Goal: Task Accomplishment & Management: Use online tool/utility

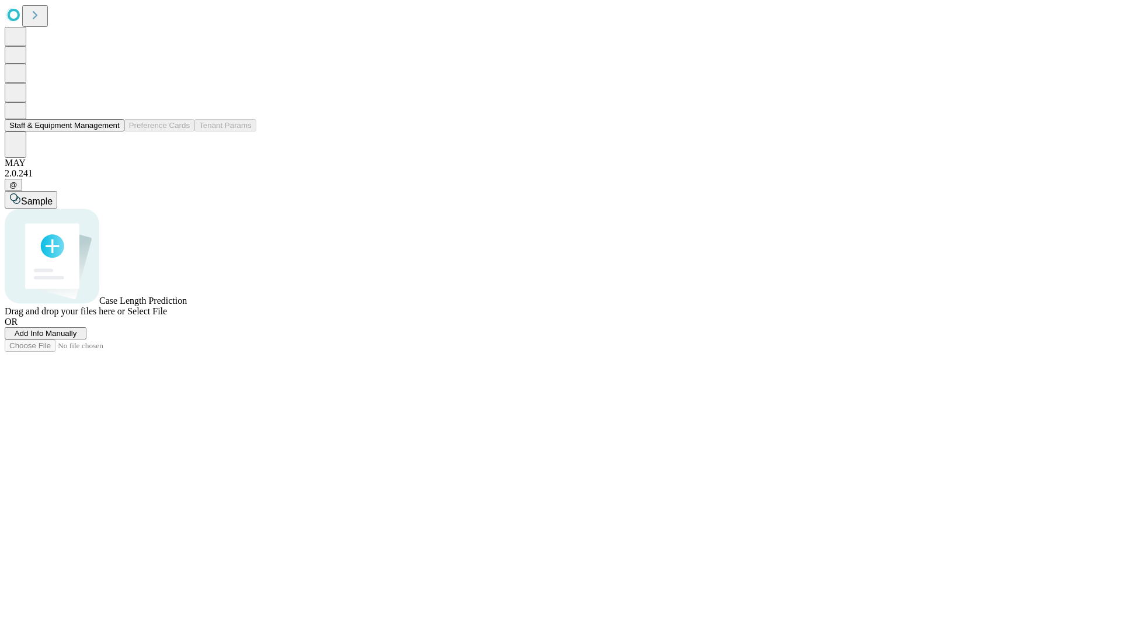
click at [112, 131] on button "Staff & Equipment Management" at bounding box center [65, 125] width 120 height 12
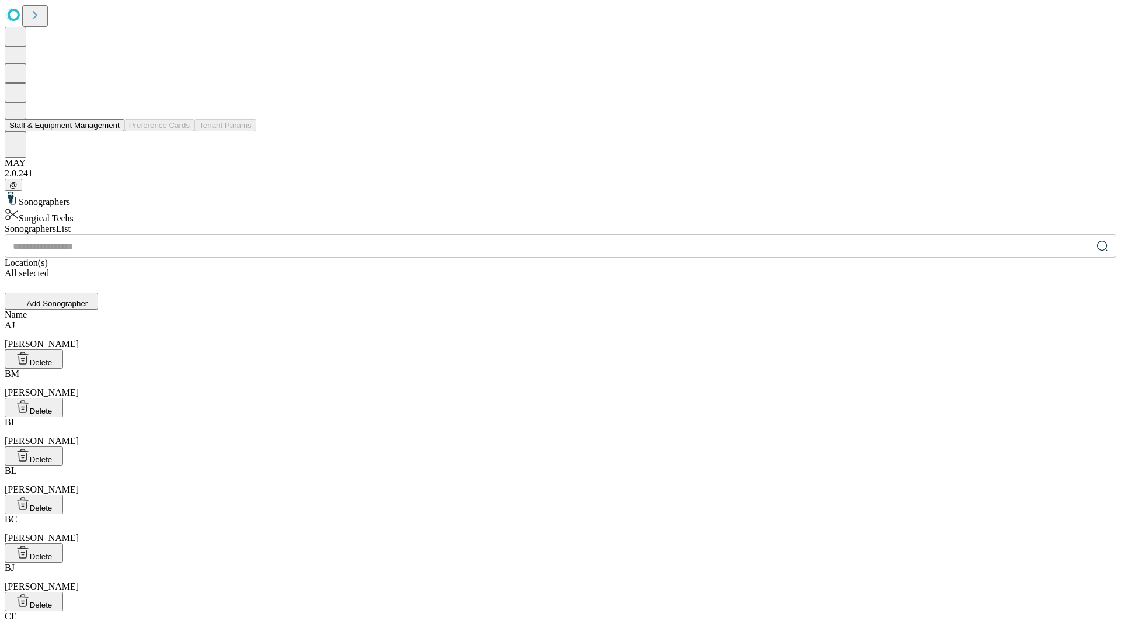
click at [112, 131] on button "Staff & Equipment Management" at bounding box center [65, 125] width 120 height 12
